Goal: Task Accomplishment & Management: Complete application form

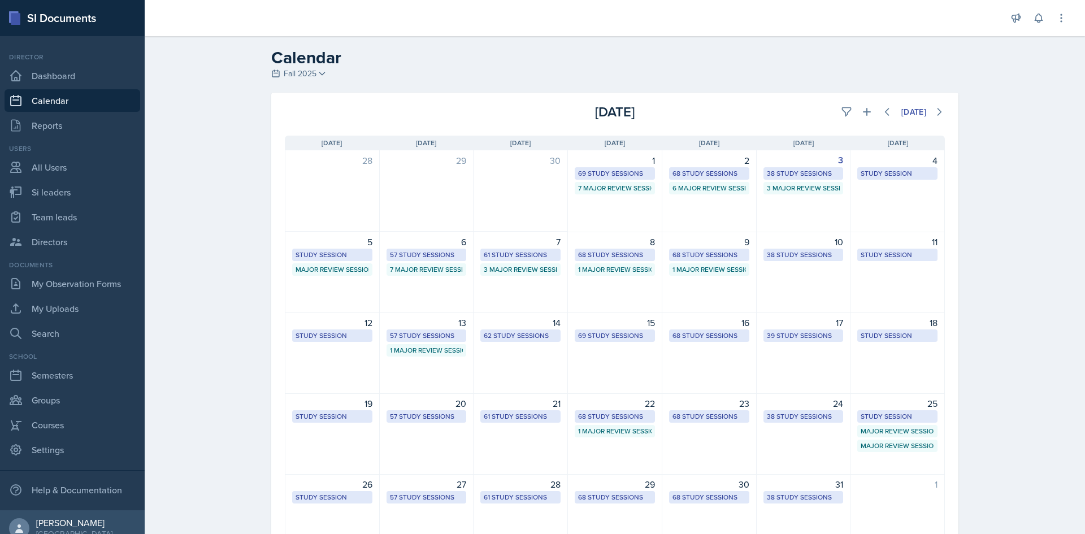
select select "1"
select select "6"
select select "PM"
select select "6"
select select "30"
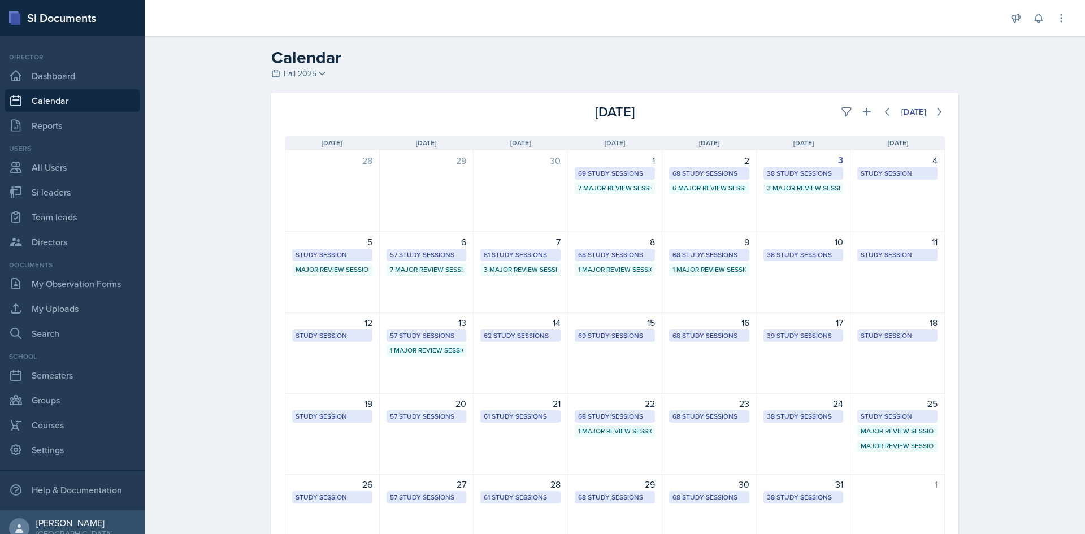
select select "PM"
click at [869, 114] on button at bounding box center [867, 112] width 20 height 20
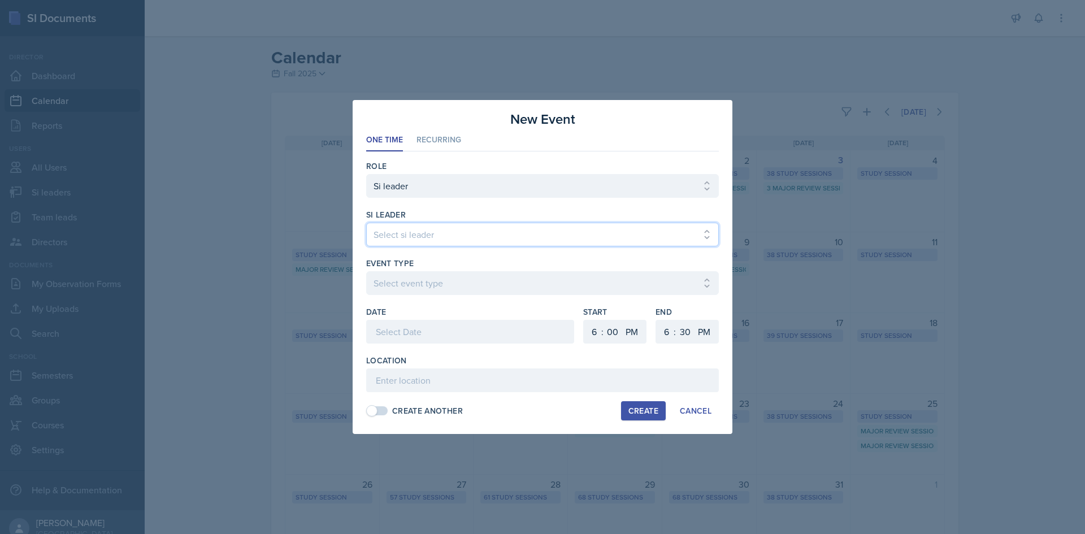
click at [578, 235] on select "Select si leader [PERSON_NAME] [PERSON_NAME] [PERSON_NAME] [PERSON_NAME] [PERSO…" at bounding box center [542, 235] width 353 height 24
select select "30e427af-e7d6-4bb9-94dc-a1f5d9f313b6"
click at [366, 223] on select "Select si leader [PERSON_NAME] [PERSON_NAME] [PERSON_NAME] [PERSON_NAME] [PERSO…" at bounding box center [542, 235] width 353 height 24
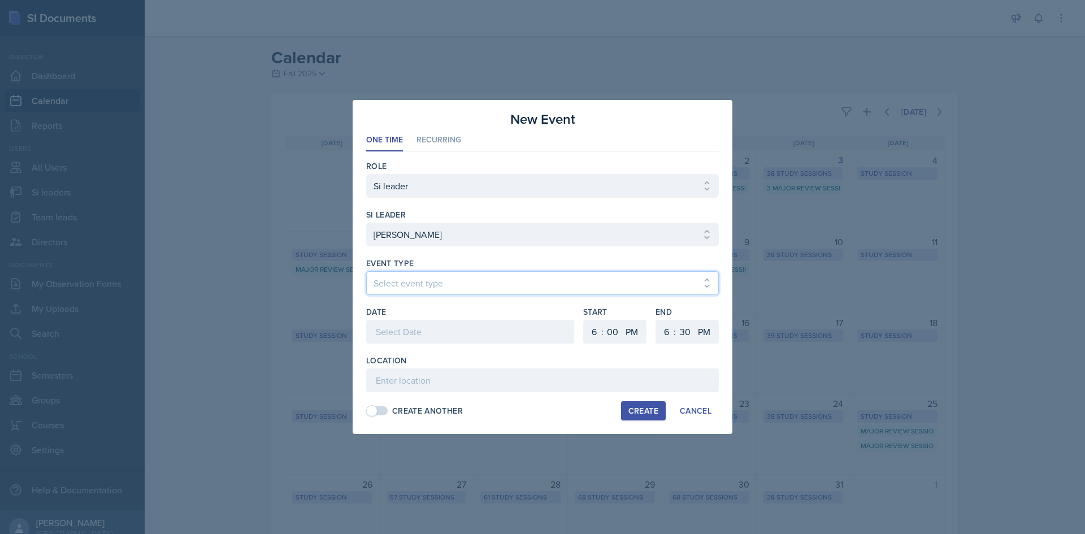
click at [574, 277] on select "Select event type Major Review Session Study Session" at bounding box center [542, 283] width 353 height 24
select select "66bb7cbf-e419-488b-a7ef-f63bc5f9ed04"
click at [366, 271] on select "Select event type Major Review Session Study Session" at bounding box center [542, 283] width 353 height 24
click at [472, 328] on div at bounding box center [470, 332] width 208 height 24
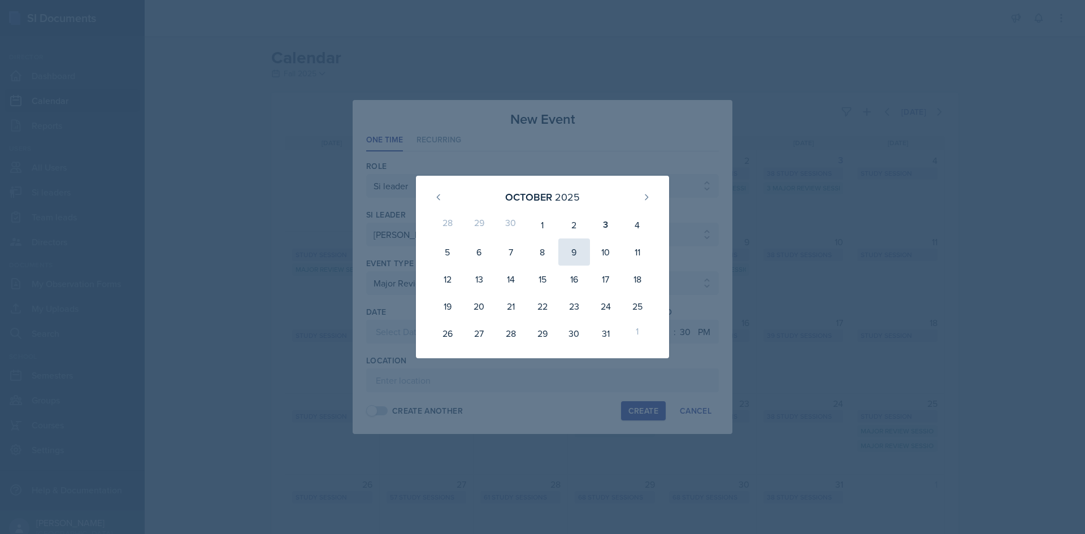
click at [570, 249] on div "9" at bounding box center [575, 252] width 32 height 27
type input "[DATE]"
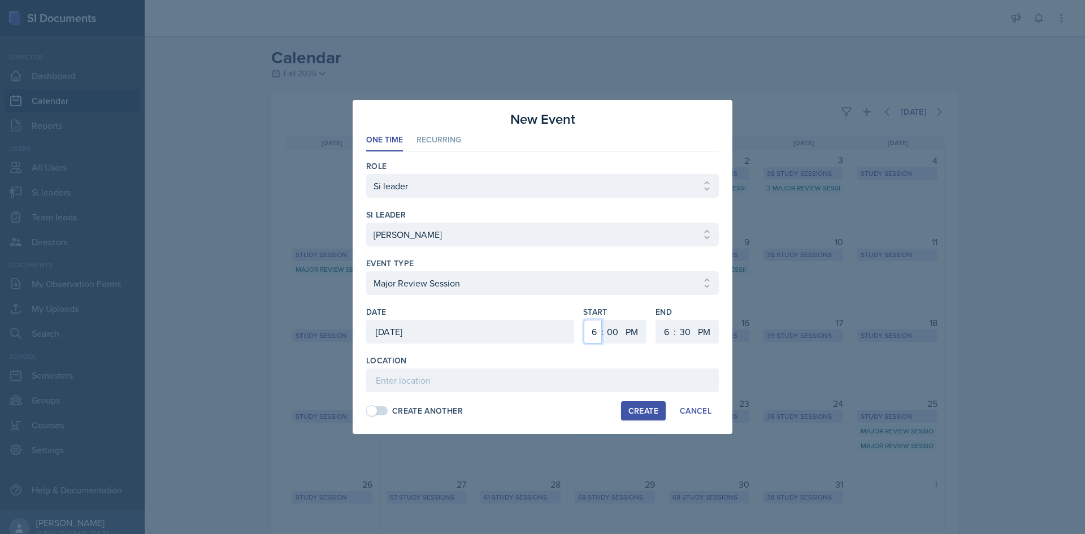
click at [590, 328] on select "1 2 3 4 5 6 7 8 9 10 11 12" at bounding box center [593, 332] width 18 height 24
select select "1"
click at [584, 320] on select "1 2 3 4 5 6 7 8 9 10 11 12" at bounding box center [593, 332] width 18 height 24
click at [659, 327] on select "1 2 3 4 5 6 7 8 9 10 11 12" at bounding box center [665, 332] width 18 height 24
select select "3"
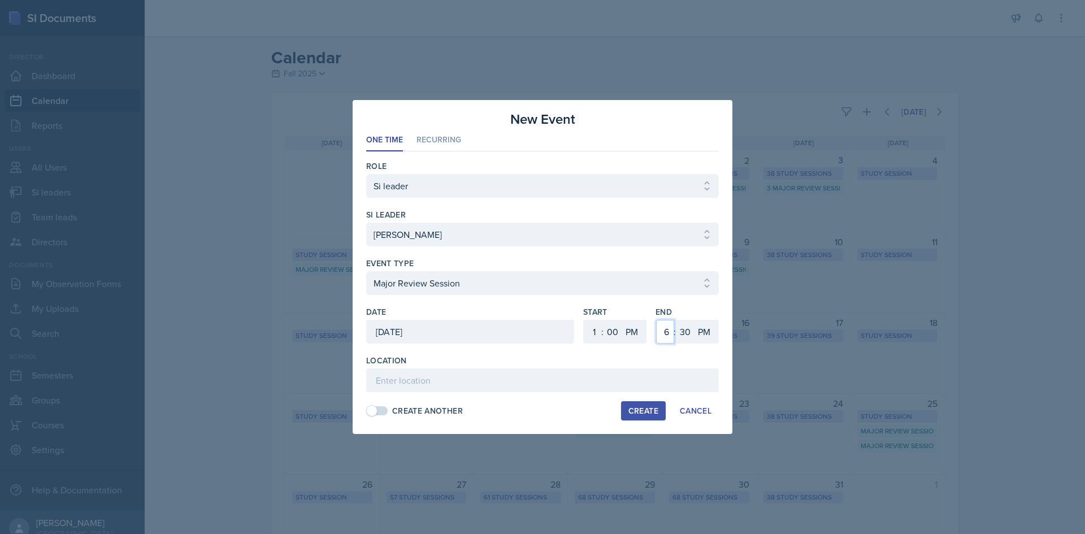
click at [656, 320] on select "1 2 3 4 5 6 7 8 9 10 11 12" at bounding box center [665, 332] width 18 height 24
click at [554, 375] on input at bounding box center [542, 381] width 353 height 24
type input "Academic Learning Center 3104"
click at [636, 415] on div "Create" at bounding box center [644, 410] width 30 height 9
select select
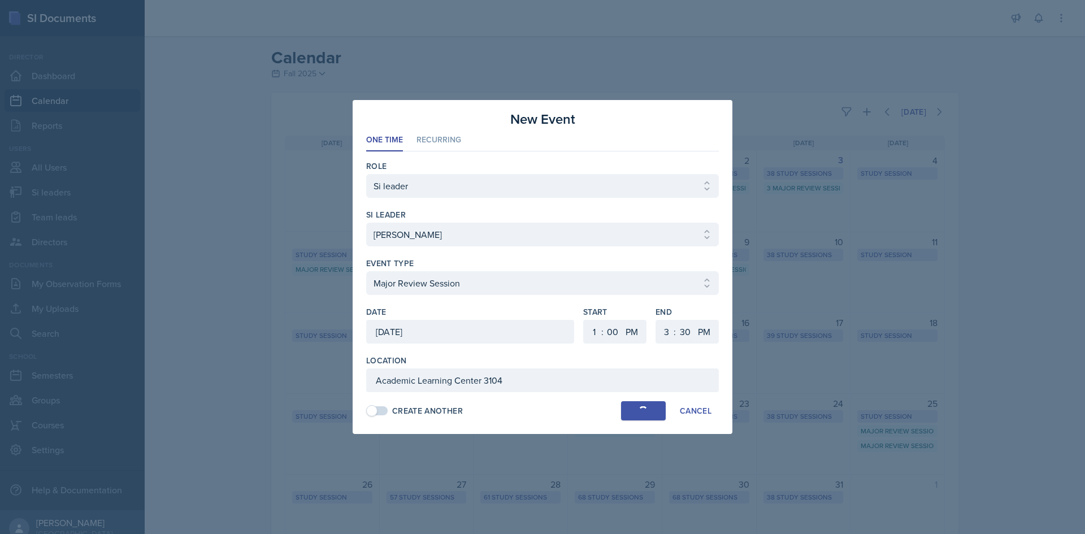
select select
select select "6"
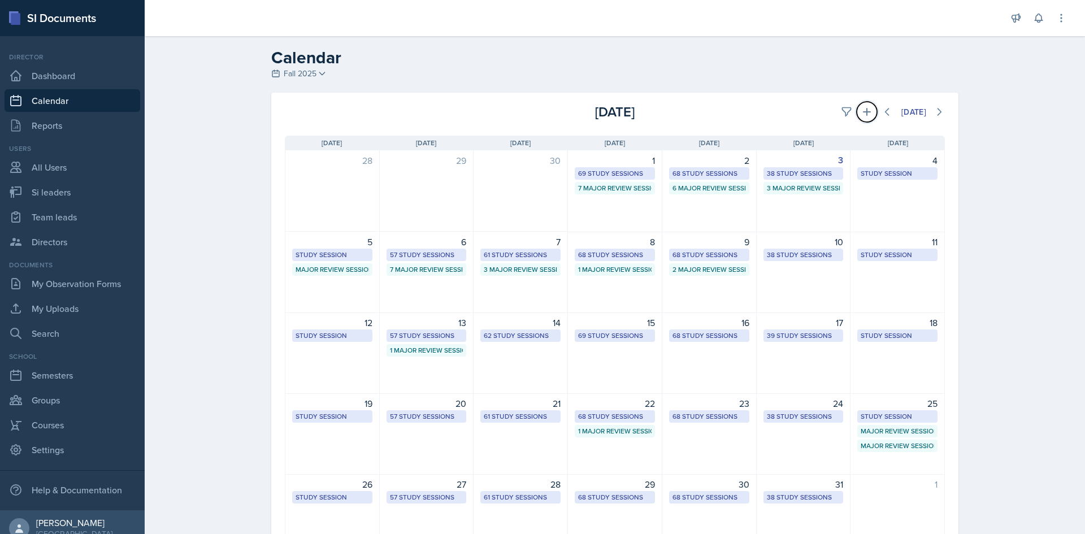
click at [857, 116] on button at bounding box center [867, 112] width 20 height 20
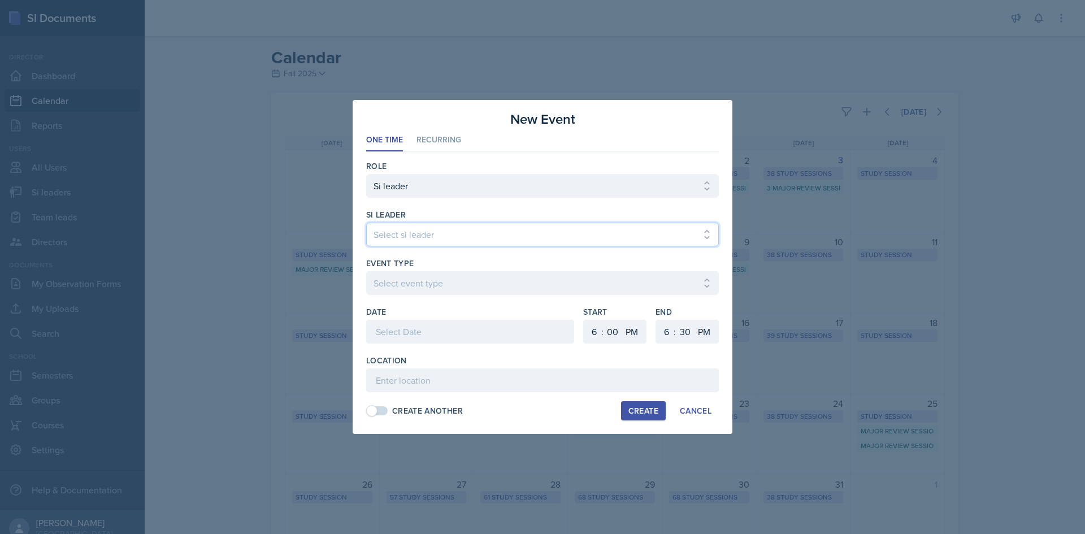
click at [510, 240] on select "Select si leader [PERSON_NAME] [PERSON_NAME] [PERSON_NAME] [PERSON_NAME] [PERSO…" at bounding box center [542, 235] width 353 height 24
select select "a2aae13e-62a0-4f72-86bd-3f9d91a07923"
click at [366, 223] on select "Select si leader [PERSON_NAME] [PERSON_NAME] [PERSON_NAME] [PERSON_NAME] [PERSO…" at bounding box center [542, 235] width 353 height 24
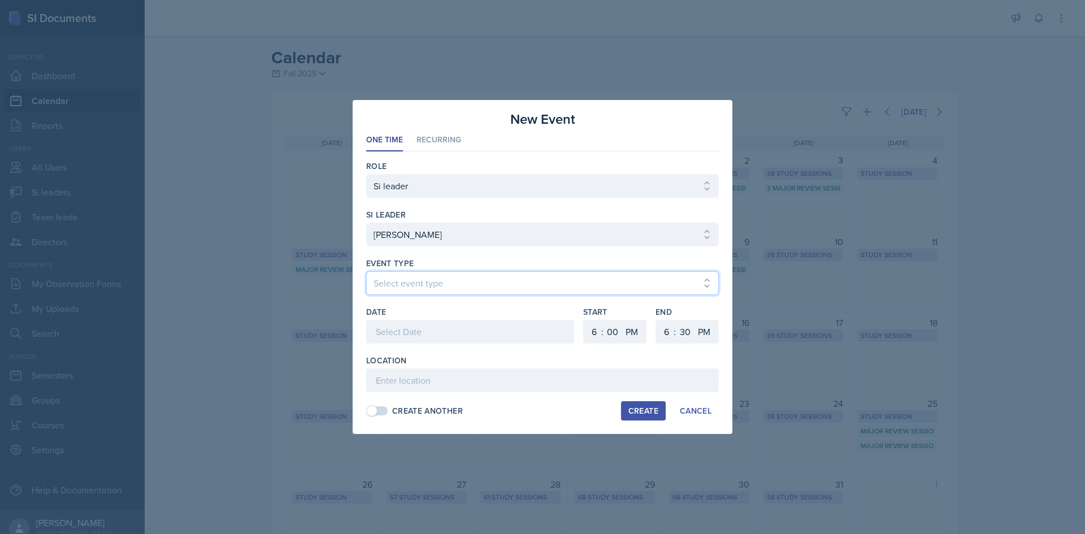
click at [508, 281] on select "Select event type Major Review Session Study Session" at bounding box center [542, 283] width 353 height 24
select select "66bb7cbf-e419-488b-a7ef-f63bc5f9ed04"
click at [366, 271] on select "Select event type Major Review Session Study Session" at bounding box center [542, 283] width 353 height 24
click at [486, 321] on div at bounding box center [470, 332] width 208 height 24
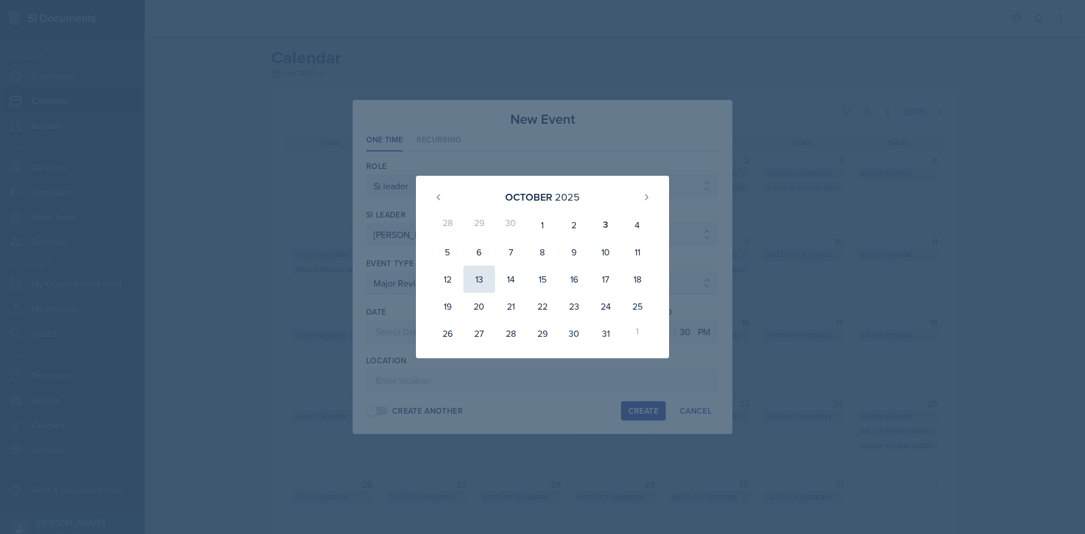
click at [482, 275] on div "13" at bounding box center [480, 279] width 32 height 27
type input "[DATE]"
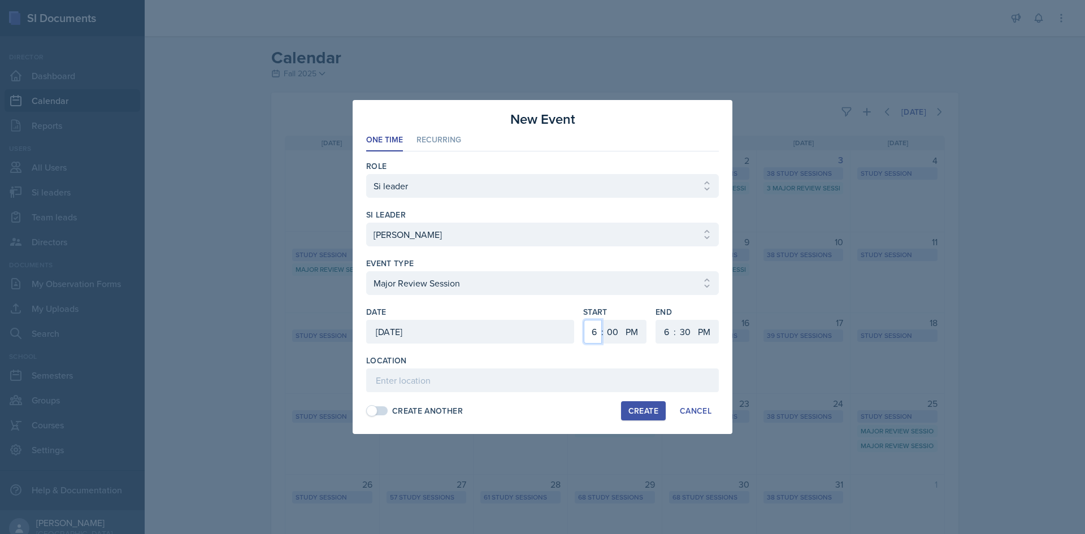
click at [596, 338] on select "1 2 3 4 5 6 7 8 9 10 11 12" at bounding box center [593, 332] width 18 height 24
select select "9"
click at [584, 320] on select "1 2 3 4 5 6 7 8 9 10 11 12" at bounding box center [593, 332] width 18 height 24
click at [635, 328] on select "AM PM" at bounding box center [633, 332] width 23 height 24
select select "AM"
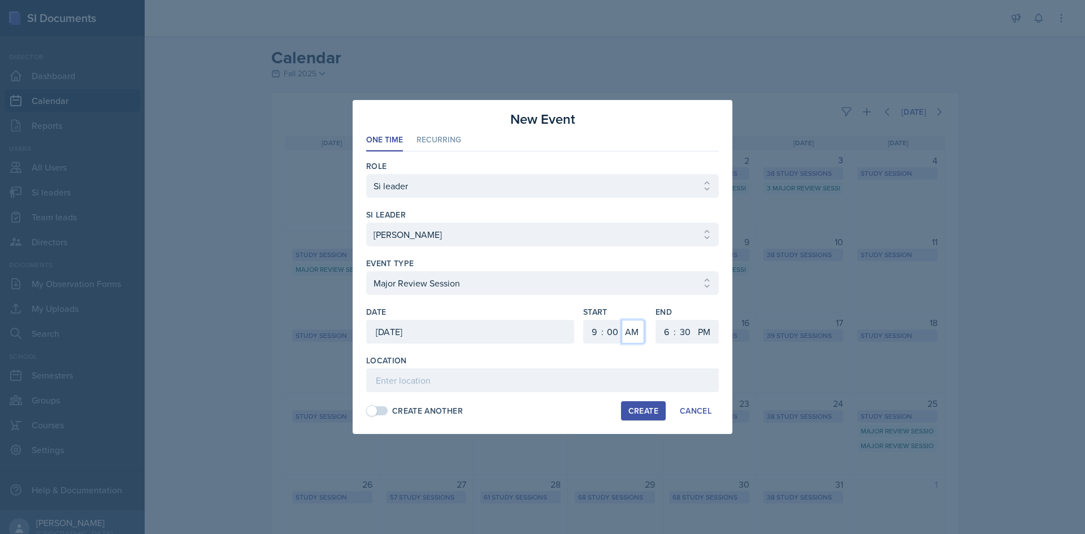
click at [622, 320] on select "AM PM" at bounding box center [633, 332] width 23 height 24
click at [667, 328] on select "1 2 3 4 5 6 7 8 9 10 11 12" at bounding box center [665, 332] width 18 height 24
select select "11"
click at [656, 320] on select "1 2 3 4 5 6 7 8 9 10 11 12" at bounding box center [665, 332] width 18 height 24
click at [679, 331] on select "00 05 10 15 20 25 30 35 40 45 50 55" at bounding box center [685, 332] width 18 height 24
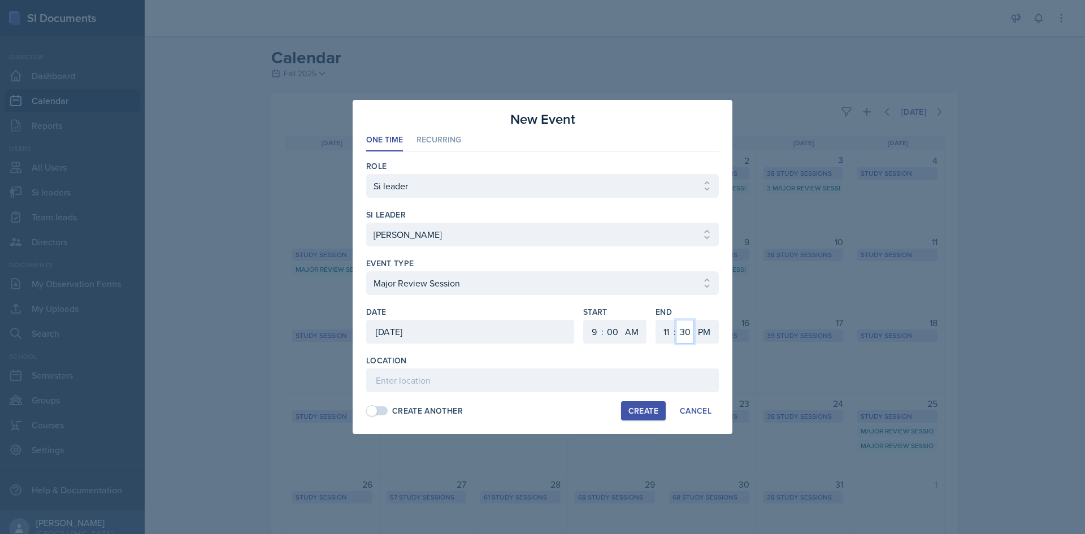
select select "0"
click at [676, 320] on select "00 05 10 15 20 25 30 35 40 45 50 55" at bounding box center [685, 332] width 18 height 24
click at [712, 334] on select "AM PM" at bounding box center [705, 332] width 23 height 24
select select "AM"
click at [694, 320] on select "AM PM" at bounding box center [705, 332] width 23 height 24
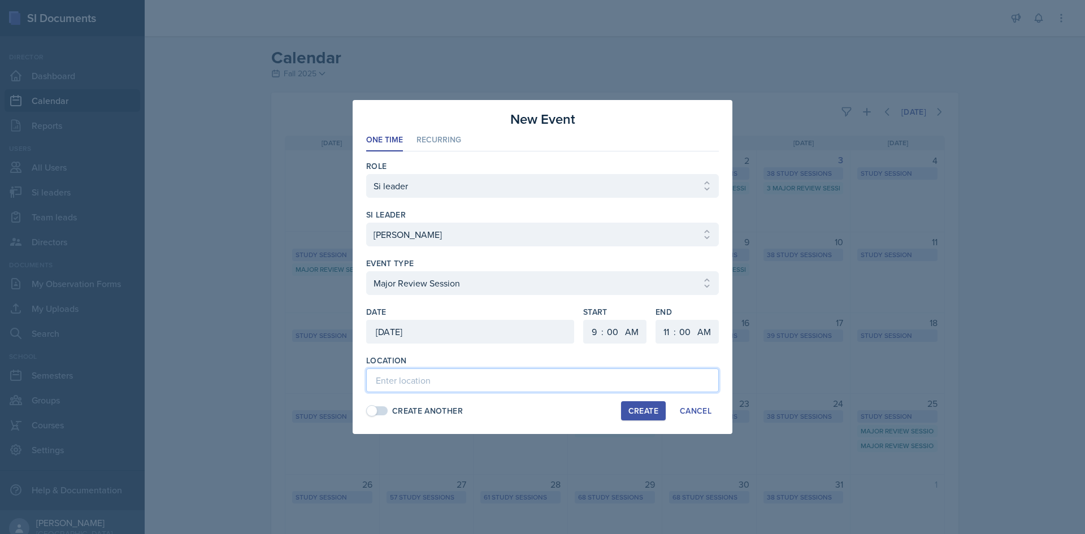
click at [651, 375] on input at bounding box center [542, 381] width 353 height 24
type input "Academic Learning Center 3102"
click at [656, 414] on div "Create" at bounding box center [644, 410] width 30 height 9
select select
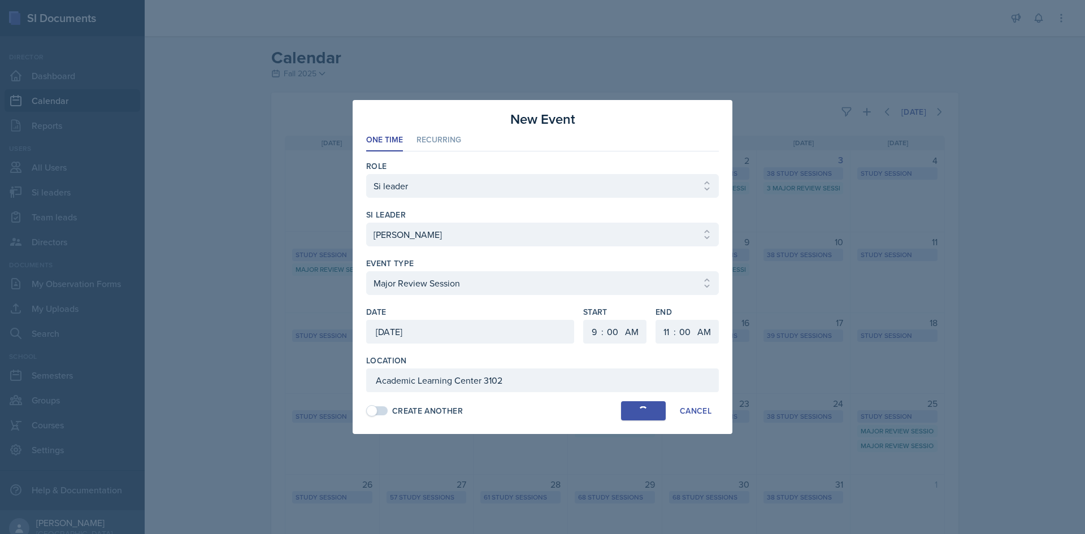
select select "6"
select select "PM"
select select "6"
select select "30"
select select "PM"
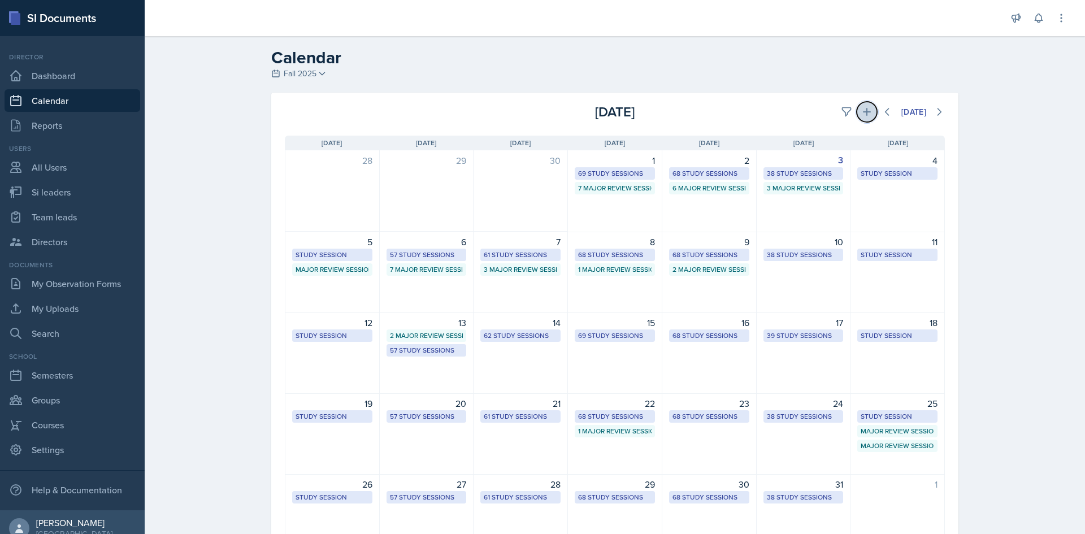
click at [862, 110] on icon at bounding box center [867, 111] width 11 height 11
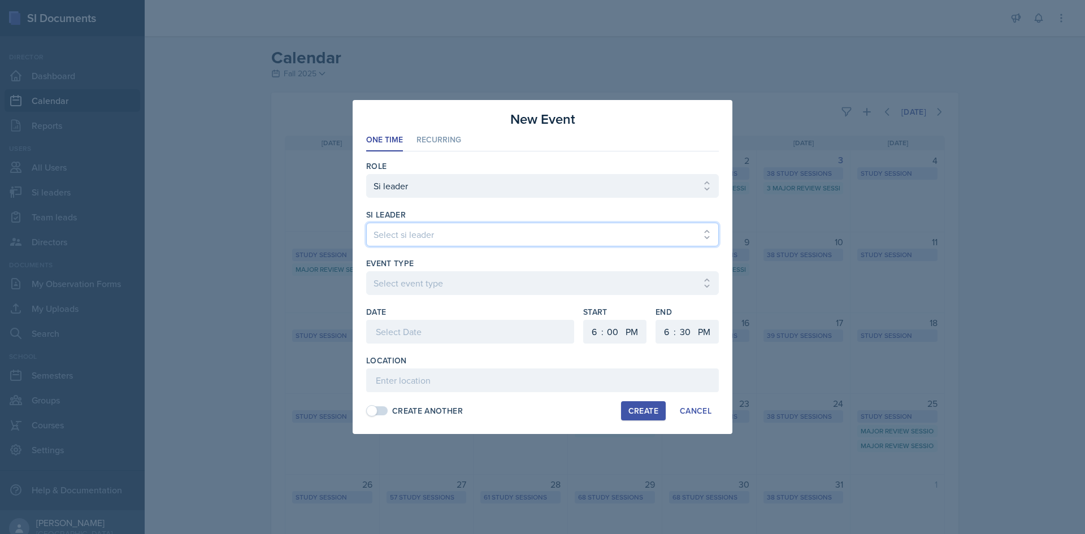
click at [503, 236] on select "Select si leader [PERSON_NAME] [PERSON_NAME] [PERSON_NAME] [PERSON_NAME] [PERSO…" at bounding box center [542, 235] width 353 height 24
select select "1014c3a6-0091-42eb-b5ff-548d9c73685c"
click at [366, 223] on select "Select si leader [PERSON_NAME] [PERSON_NAME] [PERSON_NAME] [PERSON_NAME] [PERSO…" at bounding box center [542, 235] width 353 height 24
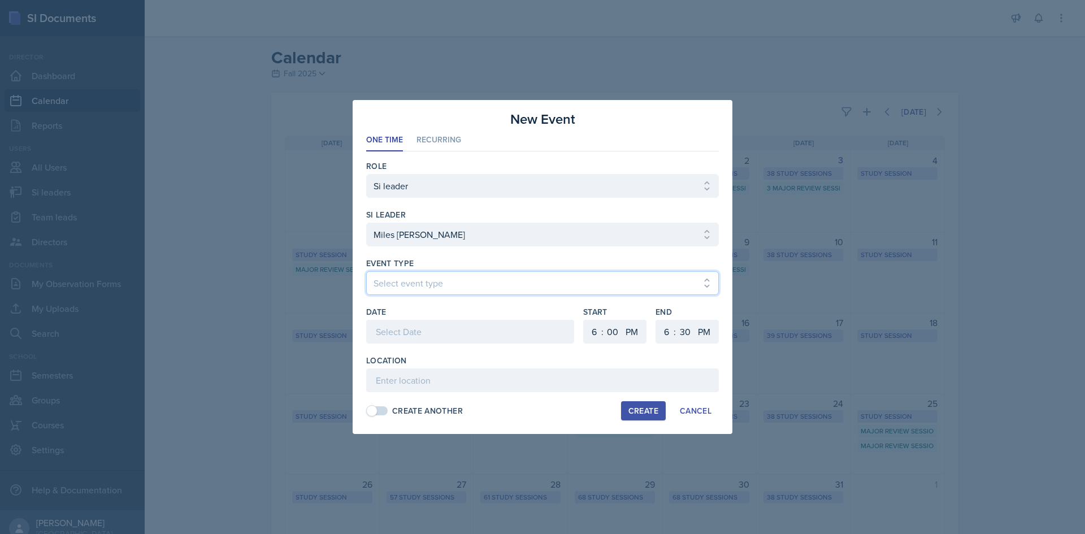
click at [488, 285] on select "Select event type Major Review Session Study Session" at bounding box center [542, 283] width 353 height 24
select select "66bb7cbf-e419-488b-a7ef-f63bc5f9ed04"
click at [366, 271] on select "Select event type Major Review Session Study Session" at bounding box center [542, 283] width 353 height 24
click at [486, 327] on div at bounding box center [470, 332] width 208 height 24
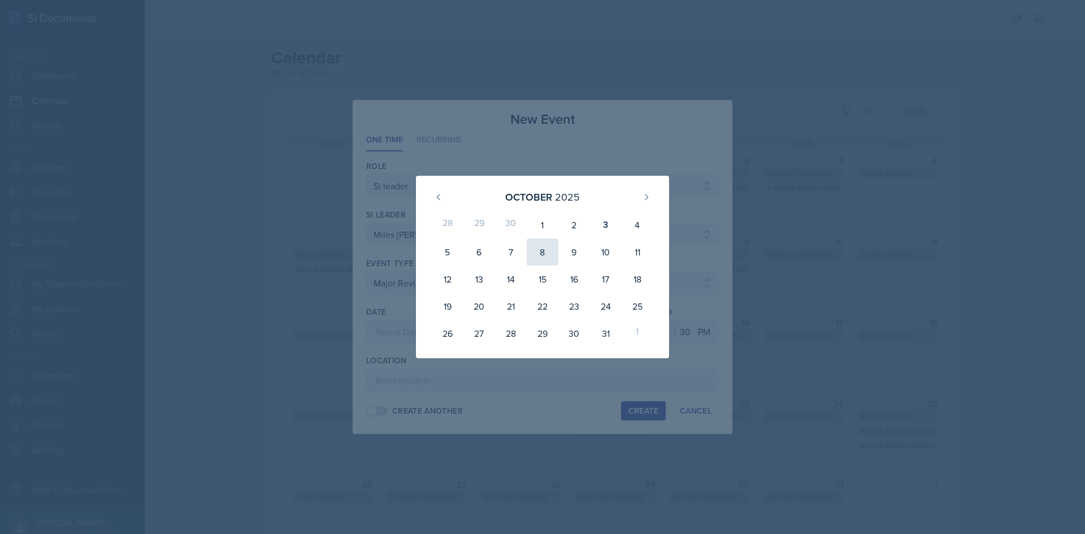
click at [539, 248] on div "8" at bounding box center [543, 252] width 32 height 27
type input "[DATE]"
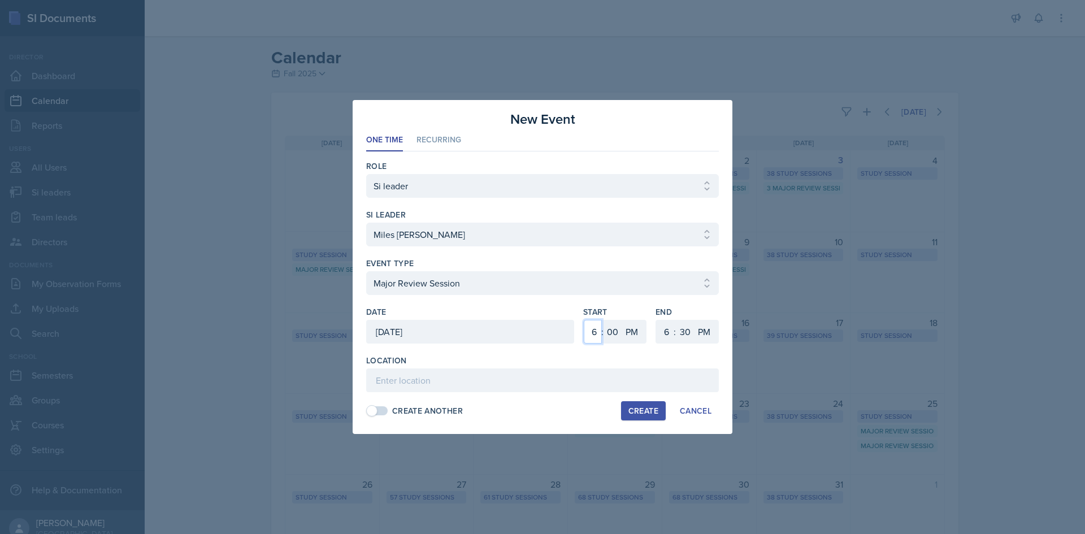
click at [589, 328] on select "1 2 3 4 5 6 7 8 9 10 11 12" at bounding box center [593, 332] width 18 height 24
select select "3"
click at [584, 320] on select "1 2 3 4 5 6 7 8 9 10 11 12" at bounding box center [593, 332] width 18 height 24
click at [673, 334] on select "1 2 3 4 5 6 7 8 9 10 11 12" at bounding box center [665, 332] width 18 height 24
click at [656, 320] on select "1 2 3 4 5 6 7 8 9 10 11 12" at bounding box center [665, 332] width 18 height 24
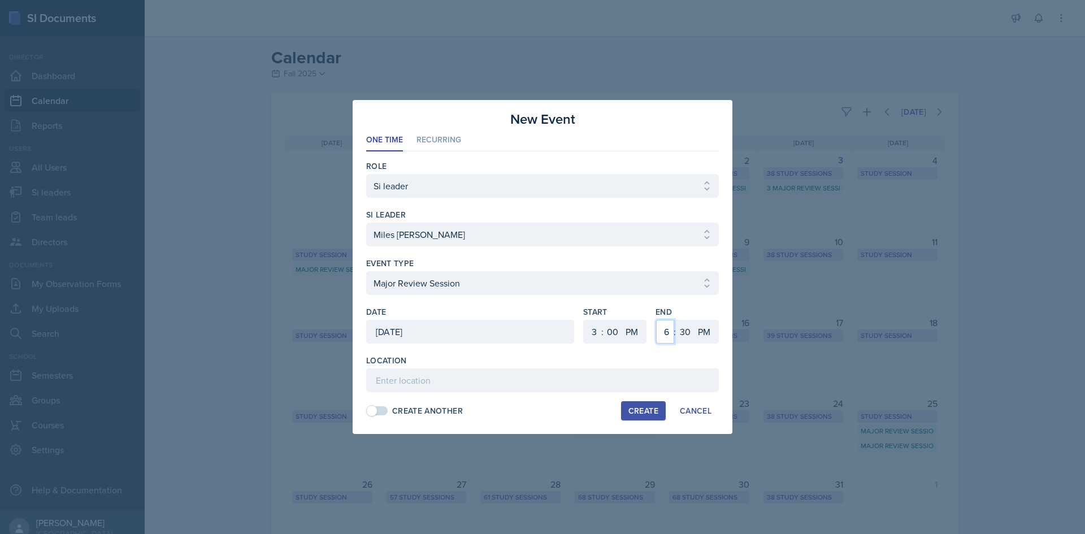
click at [657, 339] on select "1 2 3 4 5 6 7 8 9 10 11 12" at bounding box center [665, 332] width 18 height 24
select select "5"
click at [656, 320] on select "1 2 3 4 5 6 7 8 9 10 11 12" at bounding box center [665, 332] width 18 height 24
click at [674, 344] on div "End 1 2 3 4 5 6 7 8 9 10 11 12 : 00 05 10 15 20 25 30 35 40 45 50 55 AM PM" at bounding box center [687, 330] width 63 height 49
click at [678, 333] on select "00 05 10 15 20 25 30 35 40 45 50 55" at bounding box center [685, 332] width 18 height 24
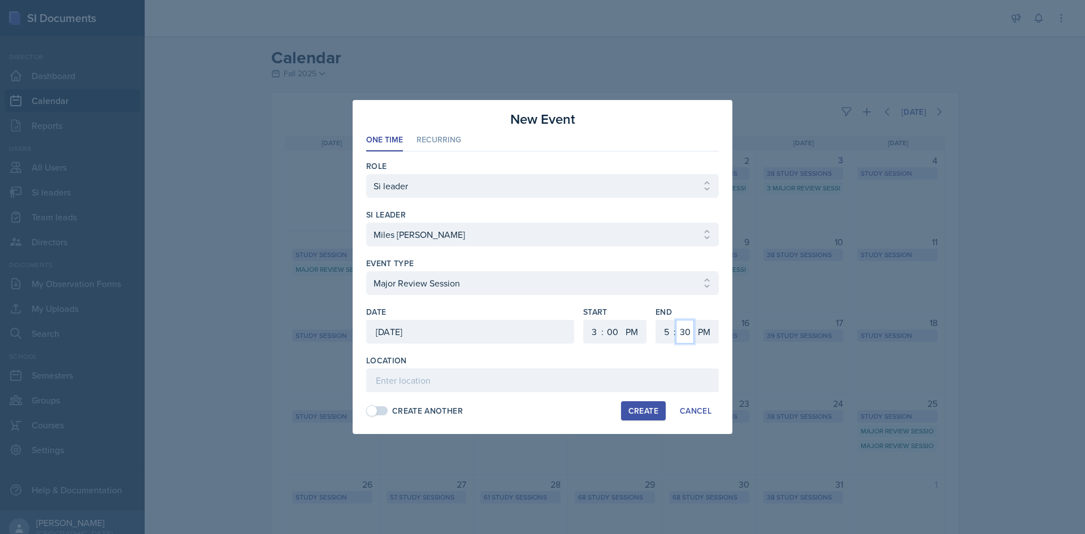
select select "0"
click at [676, 320] on select "00 05 10 15 20 25 30 35 40 45 50 55" at bounding box center [685, 332] width 18 height 24
click at [556, 395] on div "Location Create Another Create Cancel" at bounding box center [542, 388] width 353 height 66
drag, startPoint x: 556, startPoint y: 387, endPoint x: 556, endPoint y: 374, distance: 13.6
click at [556, 387] on input at bounding box center [542, 381] width 353 height 24
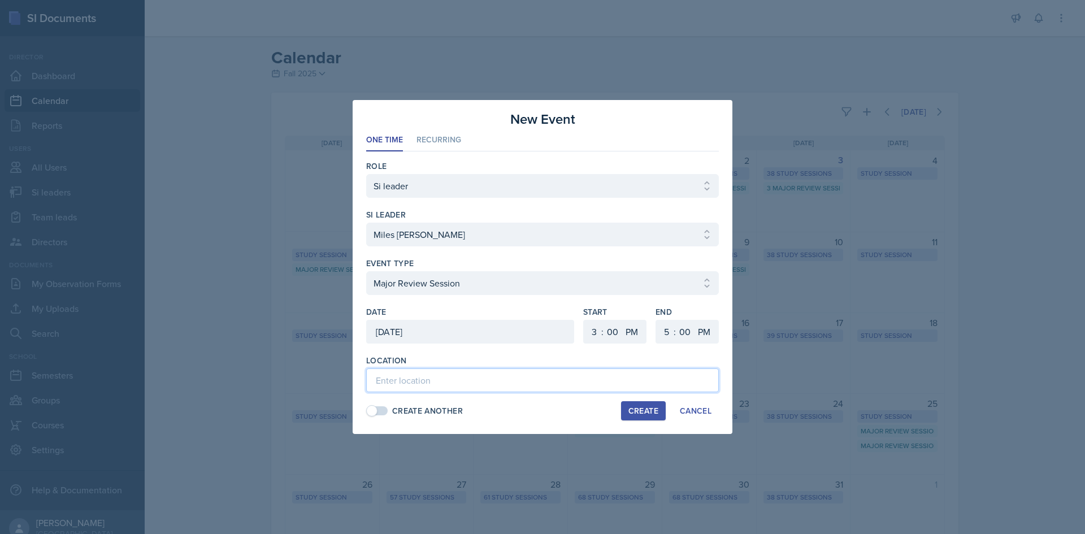
click at [556, 374] on input at bounding box center [542, 381] width 353 height 24
paste input "Math (M) Building117"
click at [444, 377] on input "Math (M) Building117" at bounding box center [542, 381] width 353 height 24
type input "Math (M) Building 117"
click at [654, 414] on div "Create" at bounding box center [644, 410] width 30 height 9
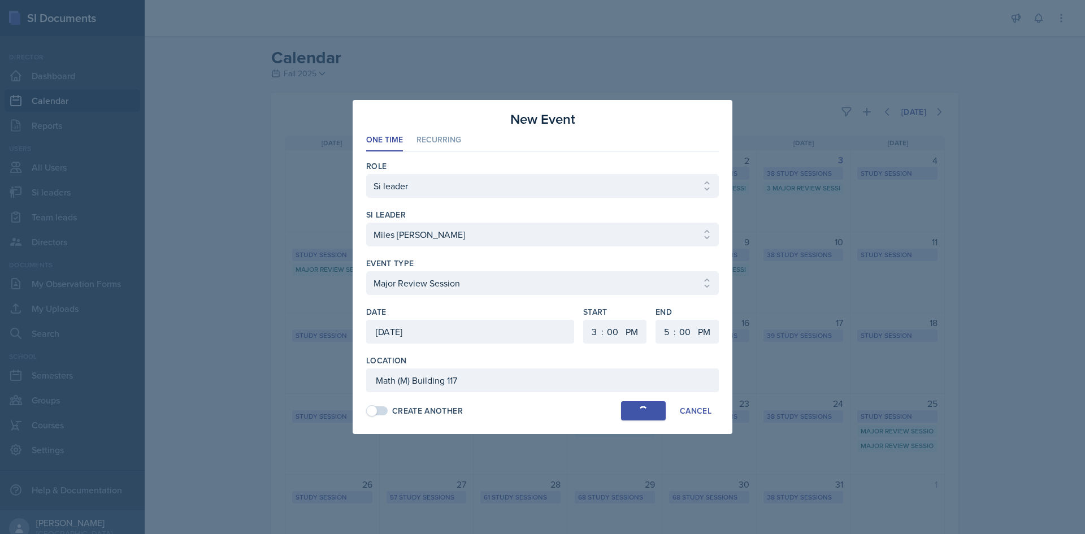
select select
select select "6"
select select "30"
